Goal: Navigation & Orientation: Go to known website

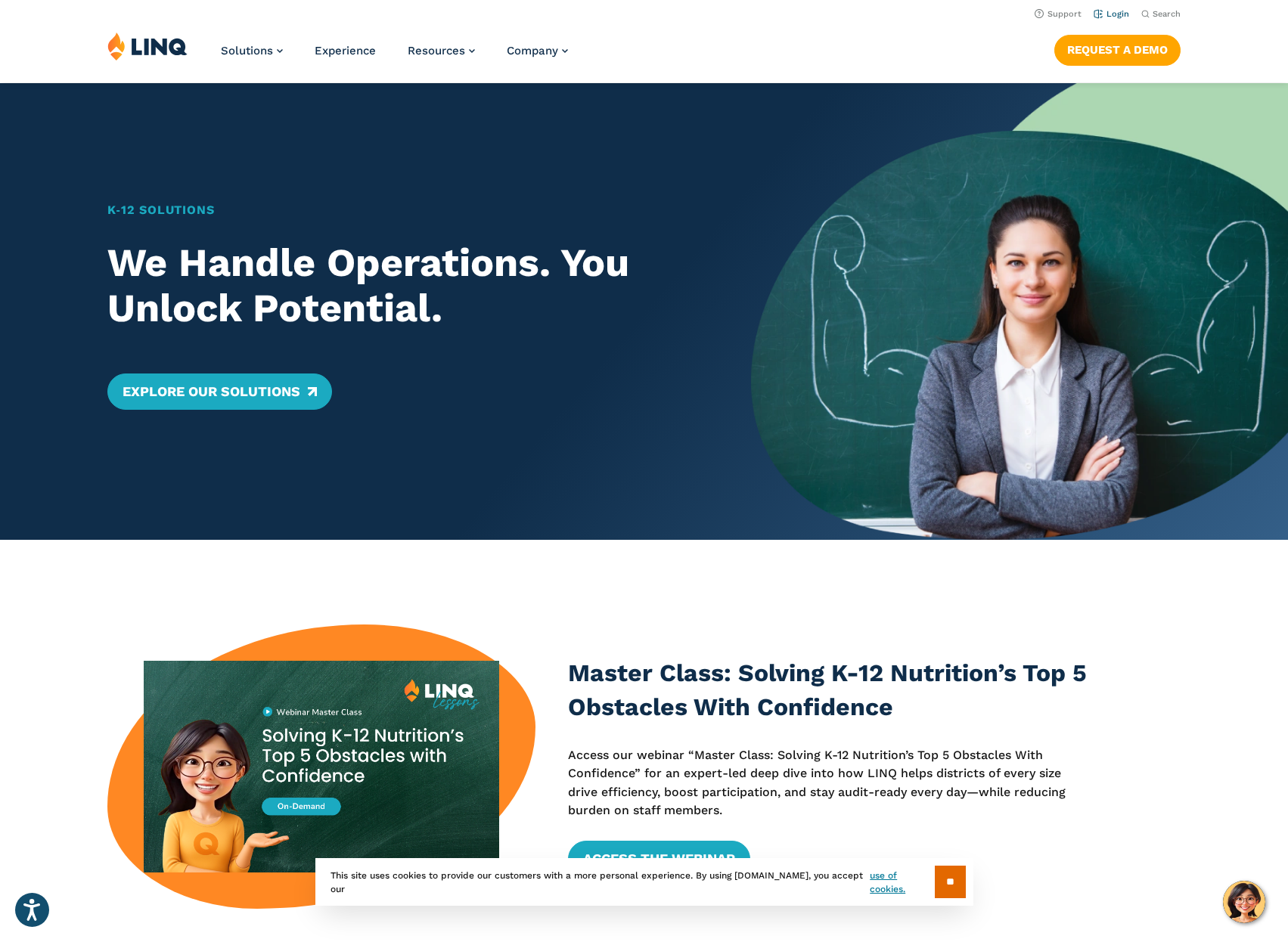
click at [1109, 10] on link "Login" at bounding box center [1111, 14] width 36 height 10
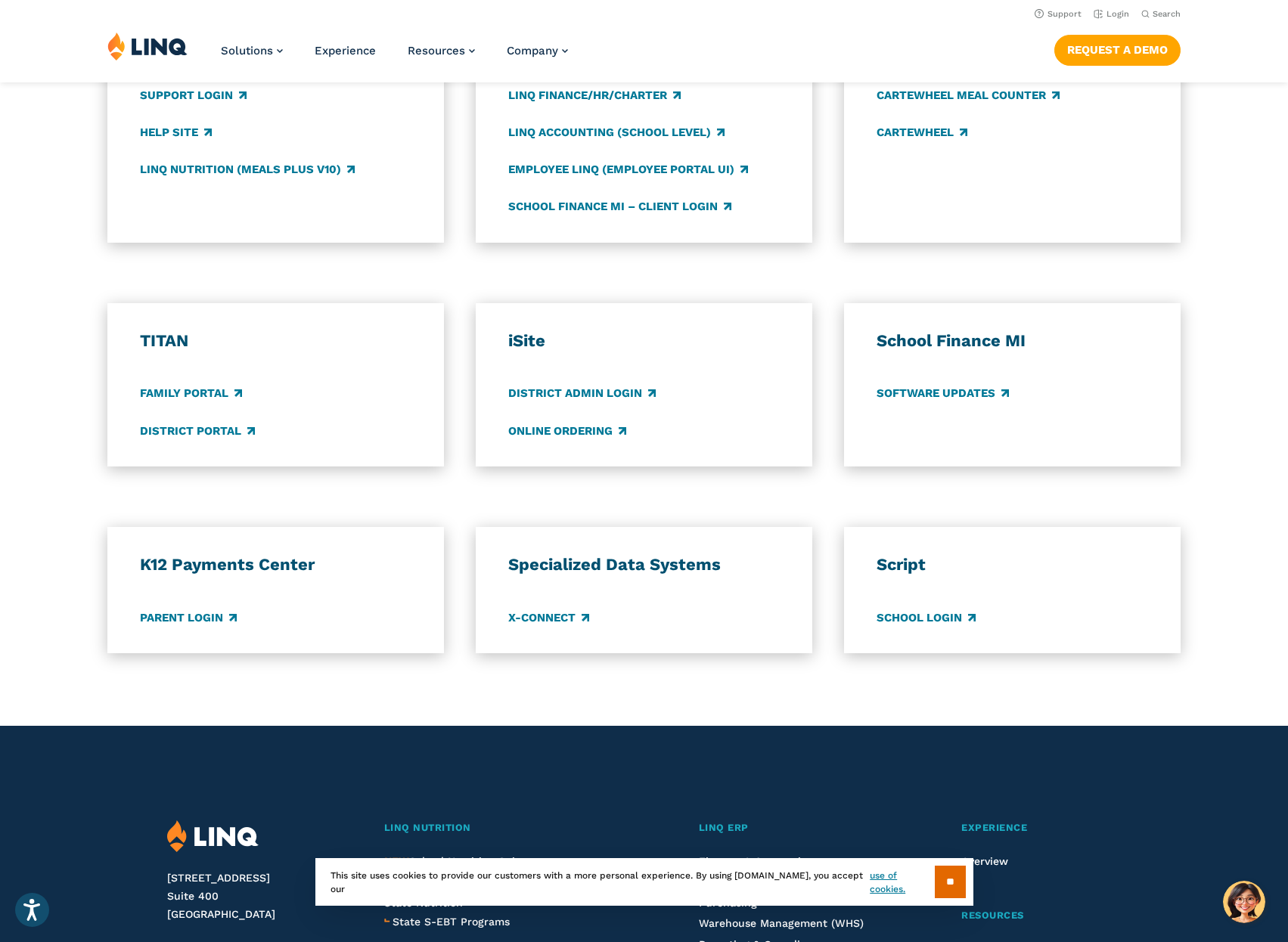
scroll to position [530, 0]
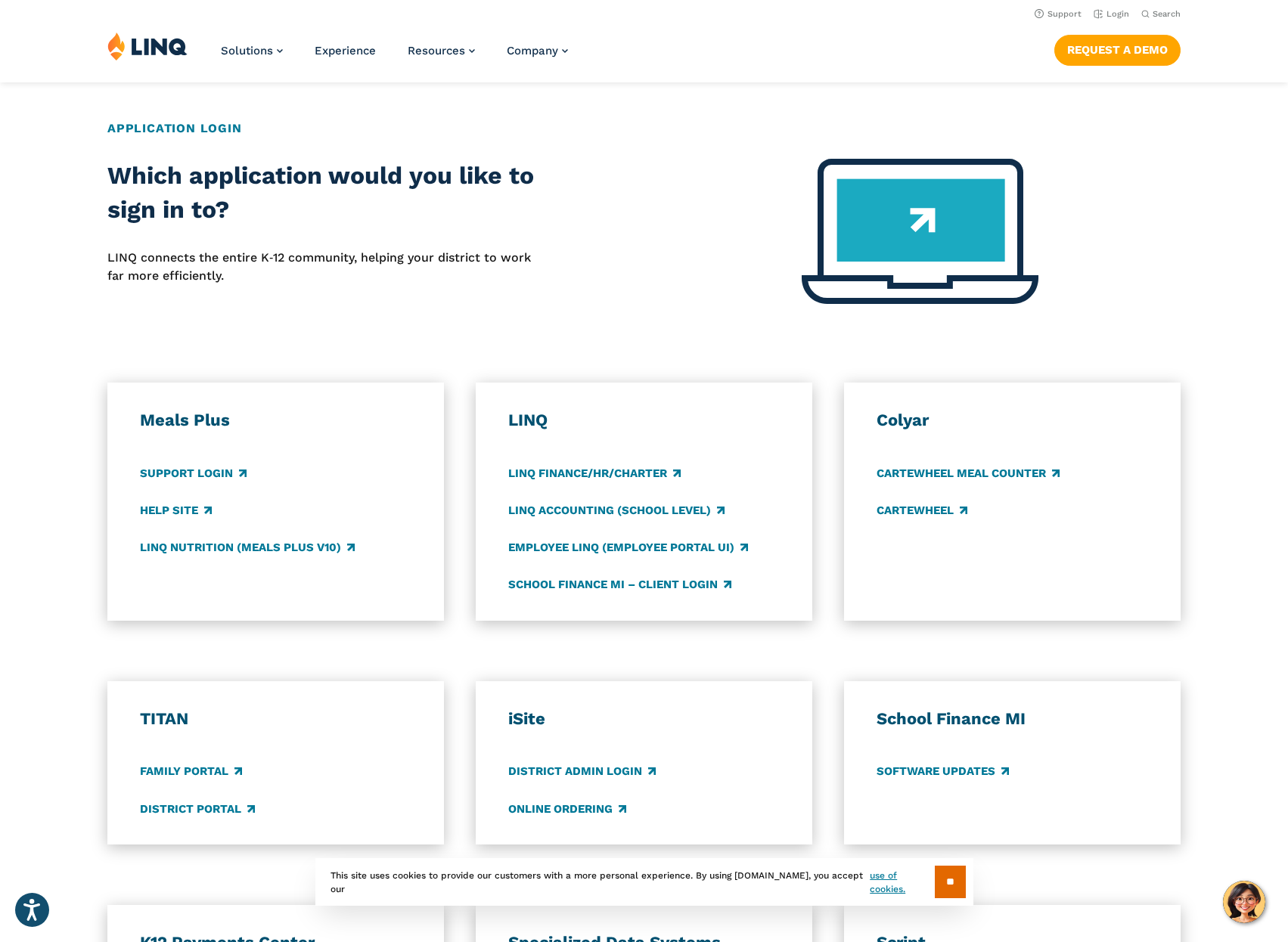
click at [524, 421] on h3 "LINQ" at bounding box center [644, 420] width 272 height 21
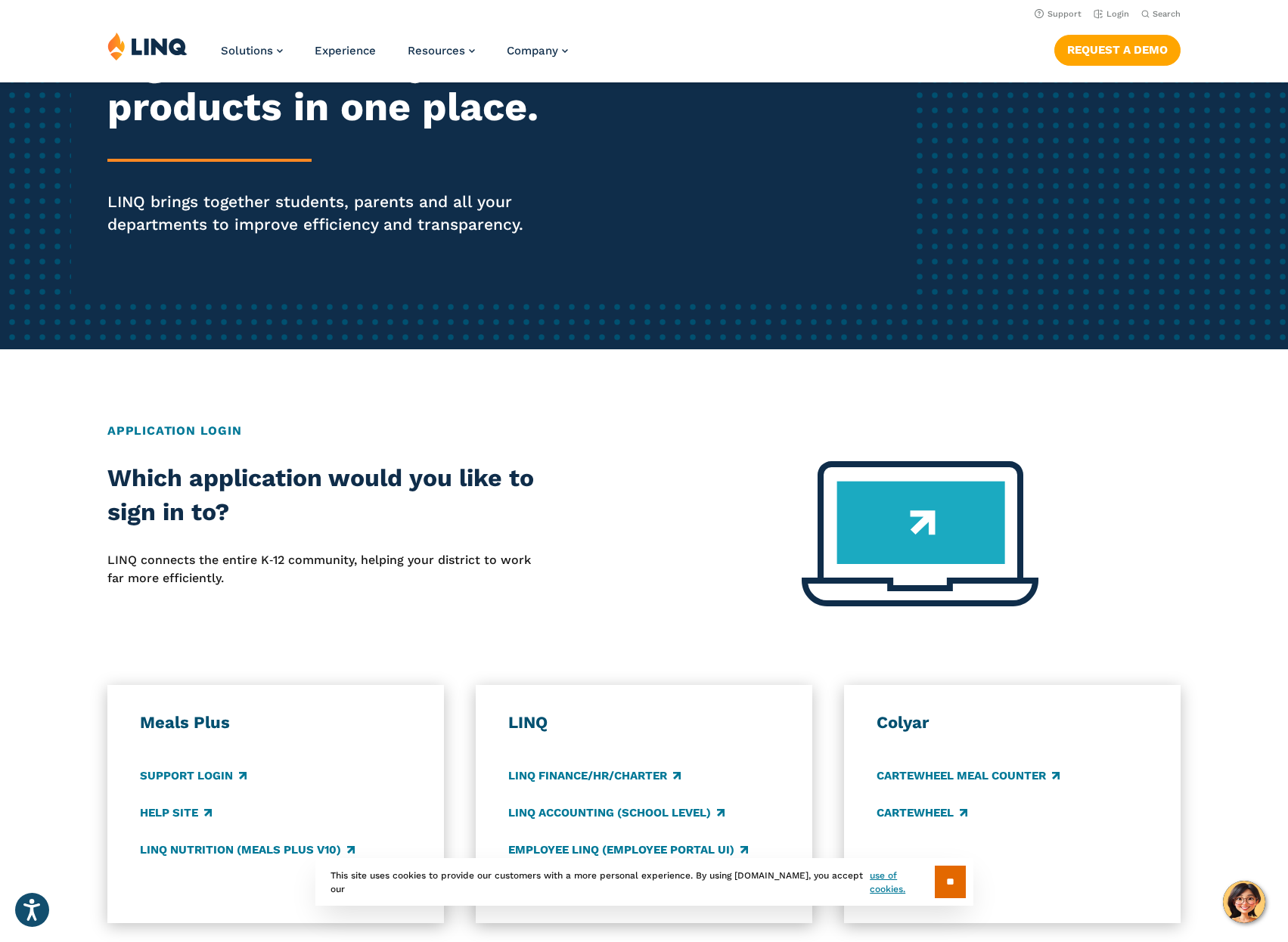
scroll to position [0, 0]
